Goal: Find specific page/section: Find specific page/section

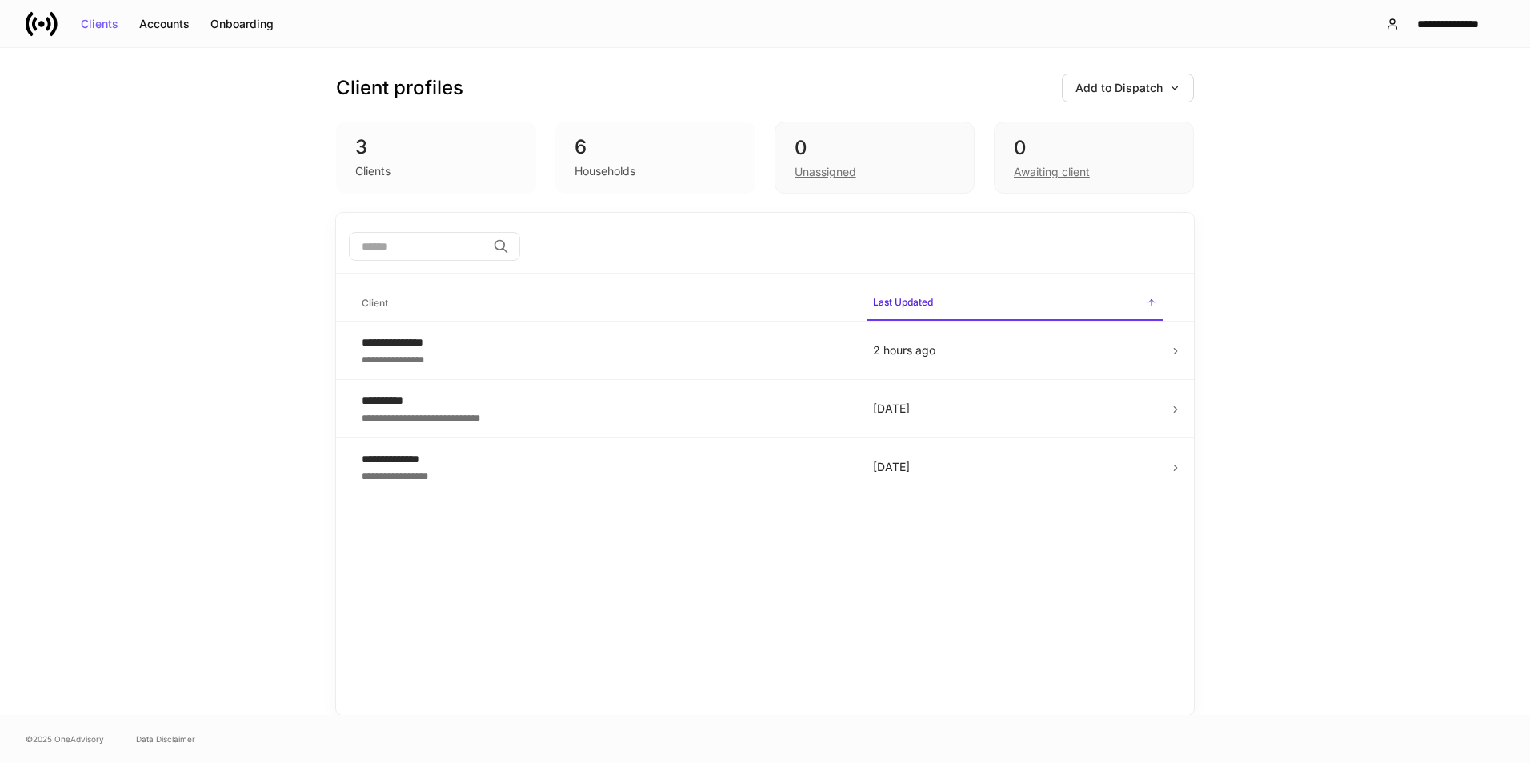
click at [473, 226] on div "​" at bounding box center [765, 247] width 858 height 51
click at [238, 18] on div "Onboarding" at bounding box center [241, 23] width 63 height 11
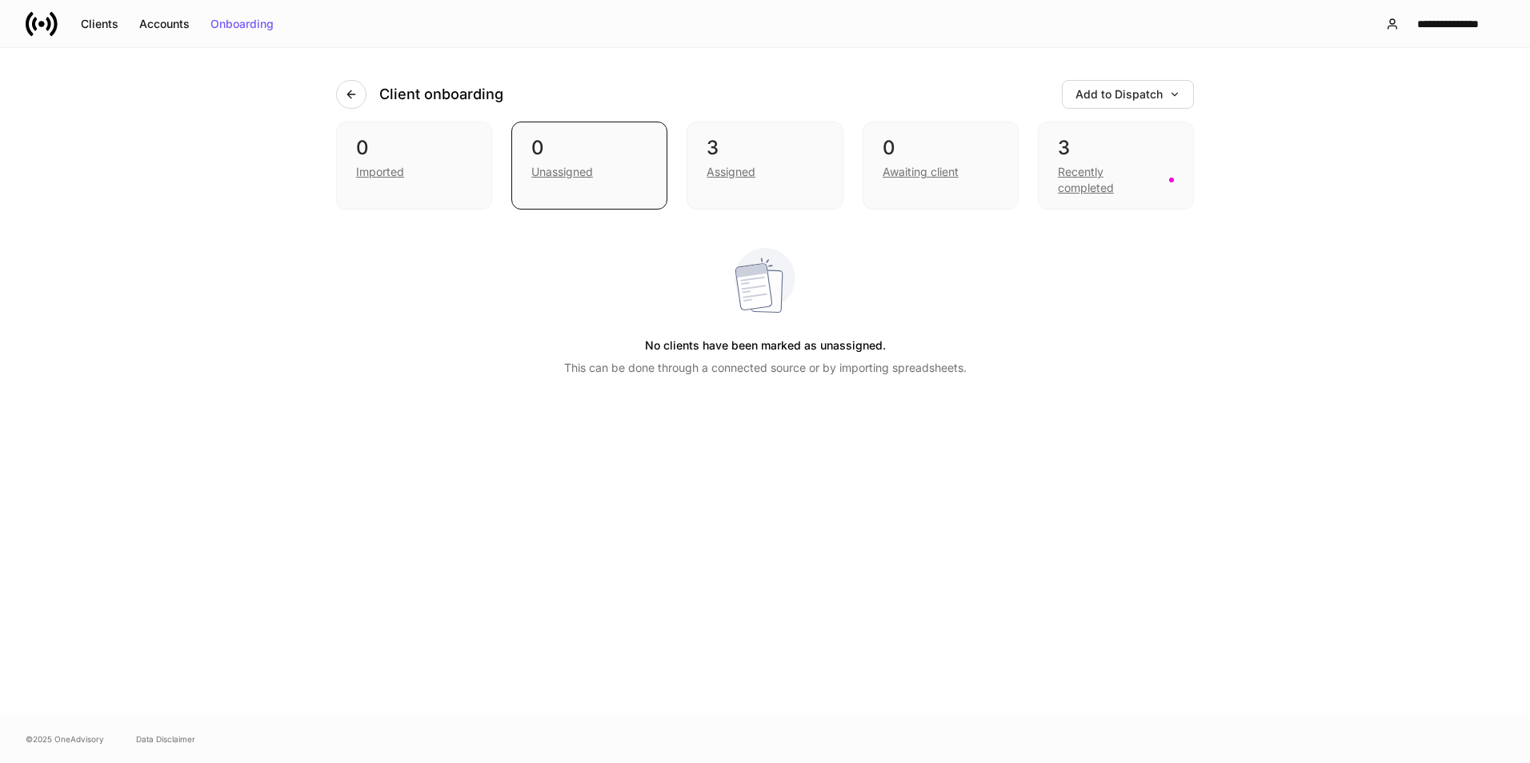
click at [889, 562] on div "Client onboarding Add to Dispatch 0 Imported 0 Unassigned 3 Assigned 0 Awaiting…" at bounding box center [765, 381] width 960 height 667
click at [874, 456] on div "Client onboarding Add to Dispatch 0 Imported 0 Unassigned 3 Assigned 0 Awaiting…" at bounding box center [765, 381] width 960 height 667
drag, startPoint x: 874, startPoint y: 456, endPoint x: 1019, endPoint y: 475, distance: 146.9
click at [1019, 475] on div "Client onboarding Add to Dispatch 0 Imported 0 Unassigned 3 Assigned 0 Awaiting…" at bounding box center [765, 381] width 960 height 667
